Goal: Task Accomplishment & Management: Manage account settings

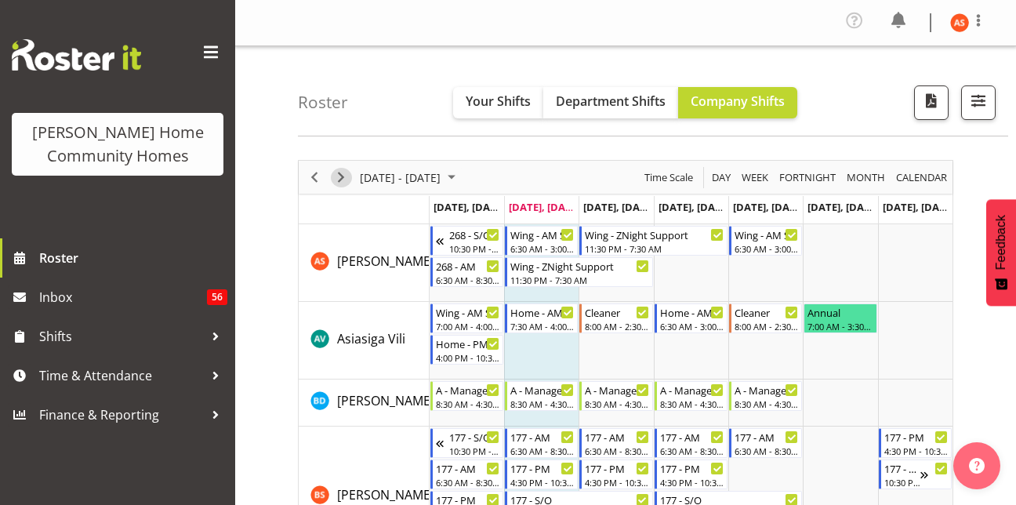
click at [350, 174] on span "Next" at bounding box center [341, 178] width 19 height 20
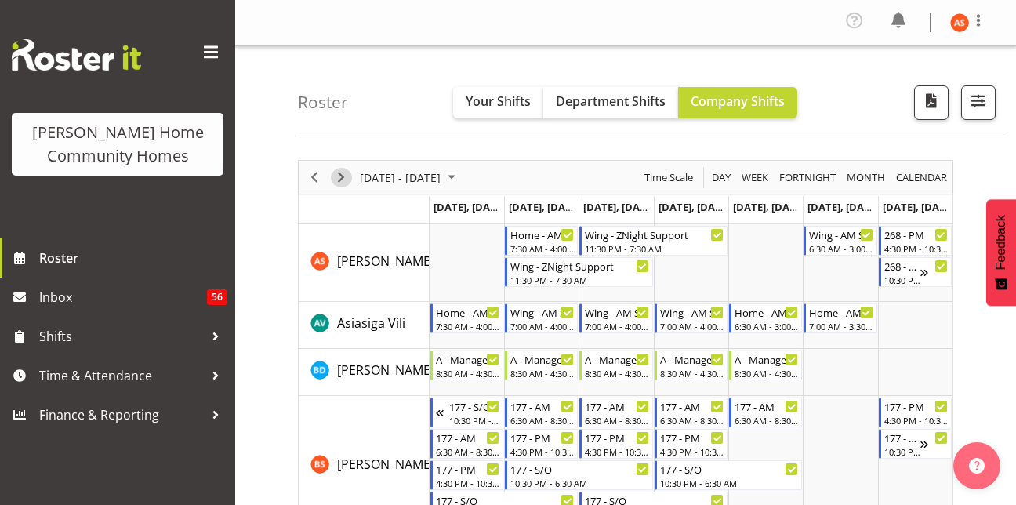
click at [347, 176] on span "Next" at bounding box center [341, 178] width 19 height 20
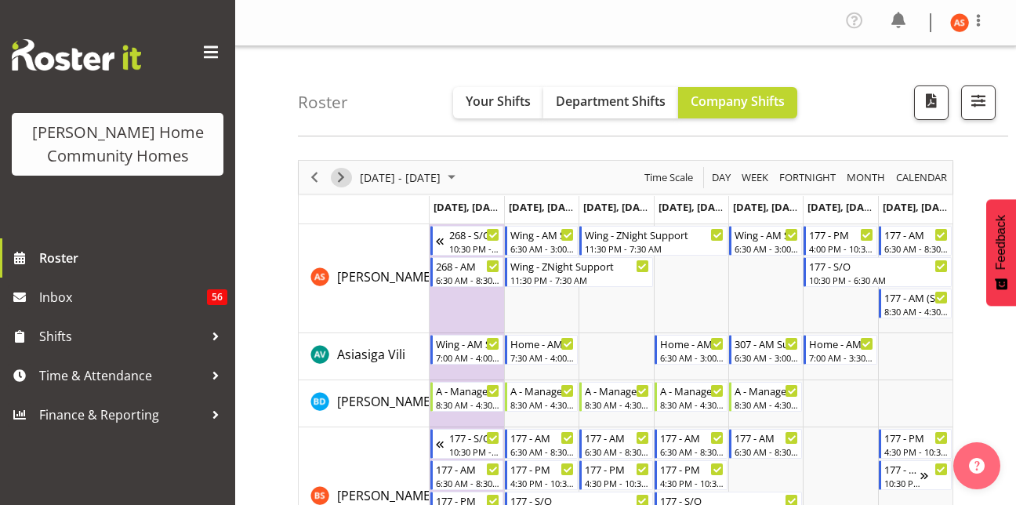
click at [347, 176] on span "Next" at bounding box center [341, 178] width 19 height 20
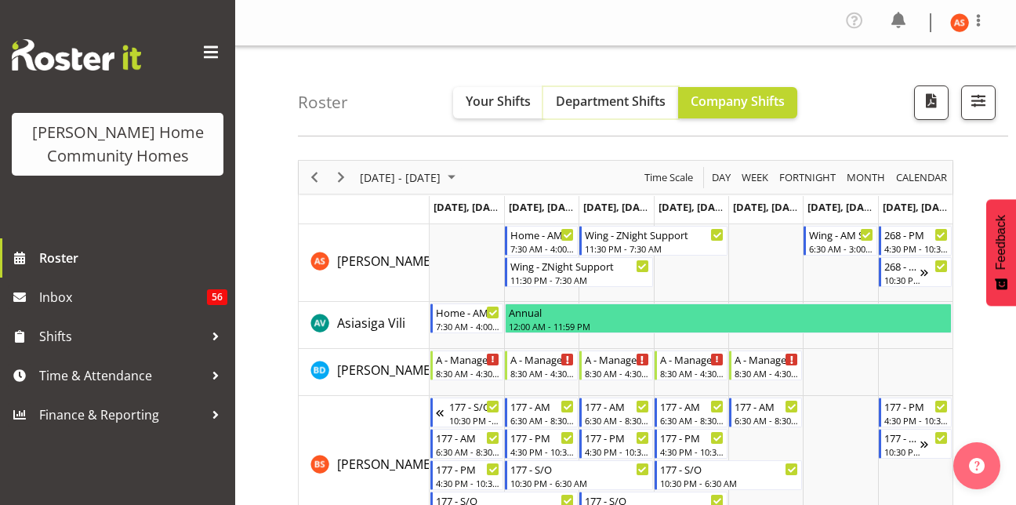
click at [587, 102] on span "Department Shifts" at bounding box center [611, 101] width 110 height 17
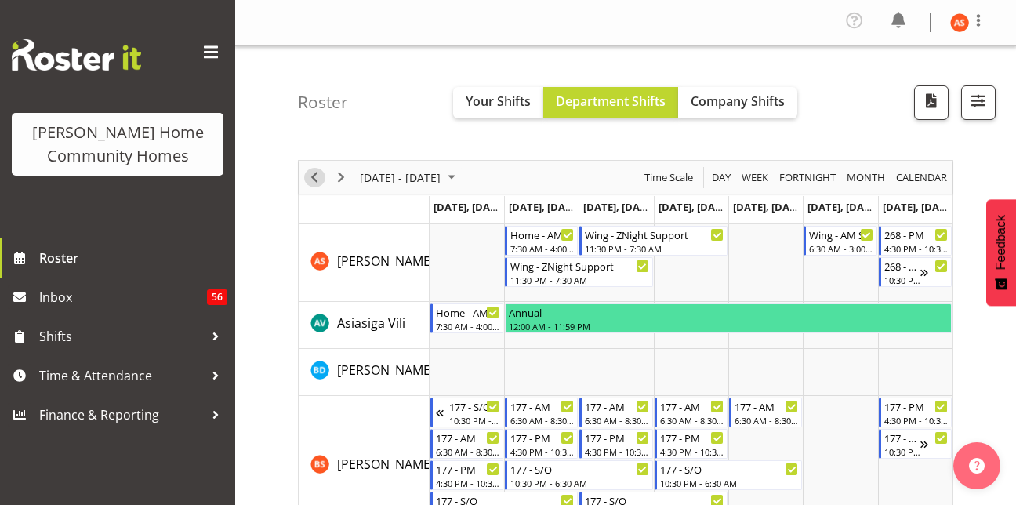
click at [315, 172] on span "Previous" at bounding box center [314, 178] width 19 height 20
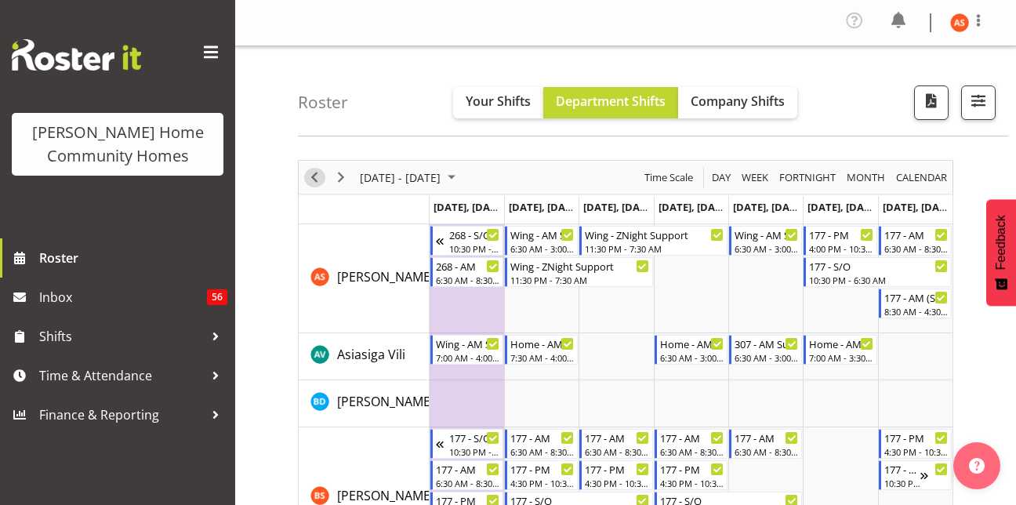
click at [315, 172] on span "Previous" at bounding box center [314, 178] width 19 height 20
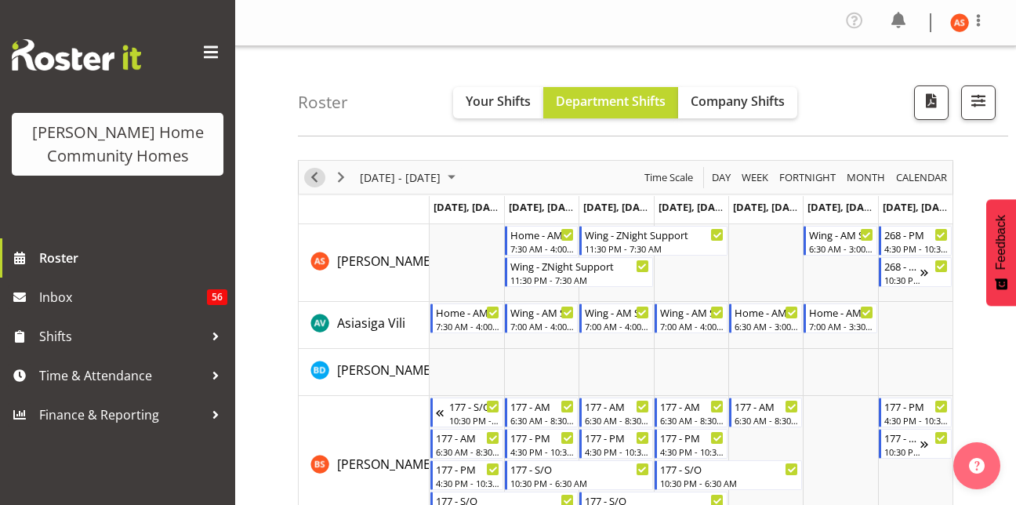
click at [315, 172] on span "Previous" at bounding box center [314, 178] width 19 height 20
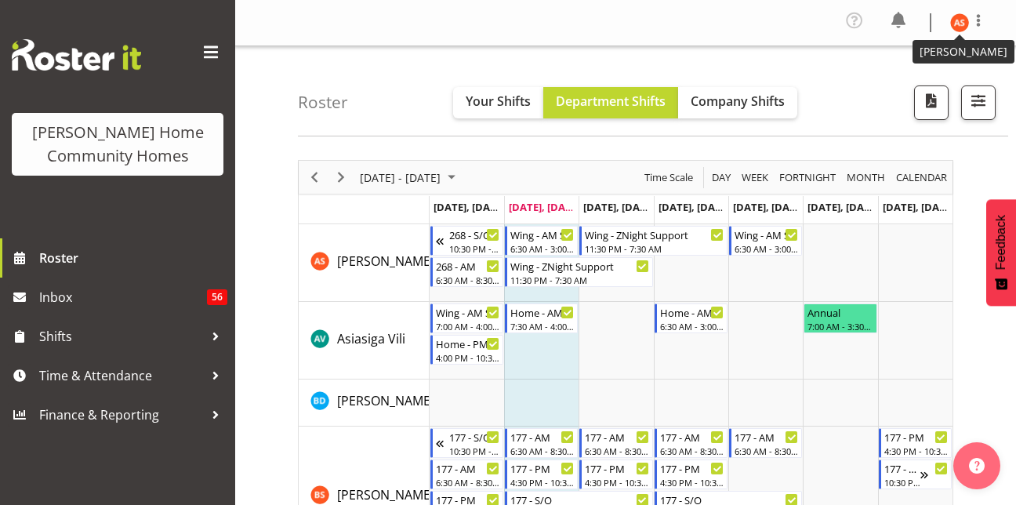
click at [957, 30] on img at bounding box center [959, 22] width 19 height 19
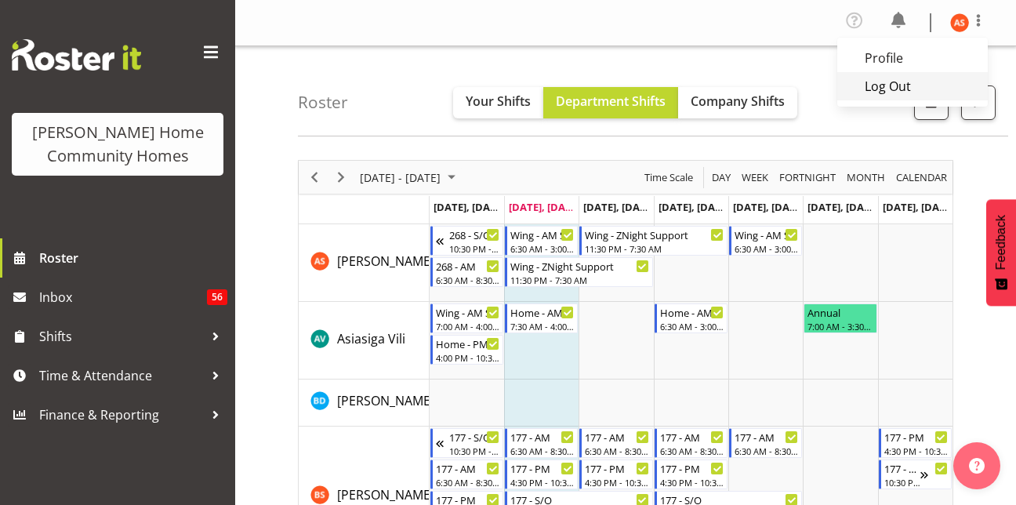
click at [919, 78] on link "Log Out" at bounding box center [912, 86] width 151 height 28
